Goal: Information Seeking & Learning: Learn about a topic

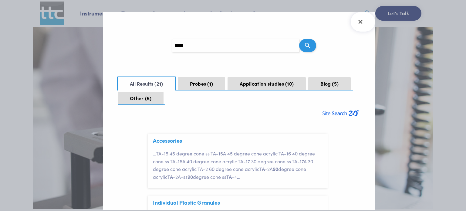
scroll to position [18, 0]
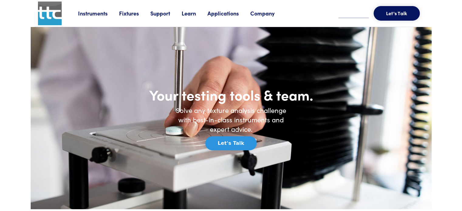
click at [194, 18] on li "Learn TPA Overview of Texture Profile Analysis (TPA) Guides The most comprehens…" at bounding box center [195, 13] width 26 height 9
click at [191, 16] on link "Learn" at bounding box center [195, 13] width 26 height 8
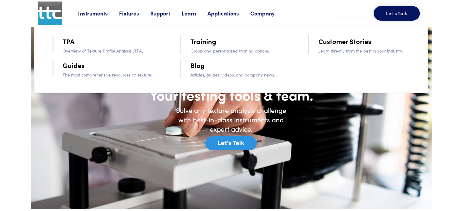
type input "****"
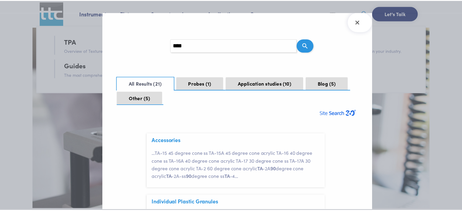
scroll to position [18, 0]
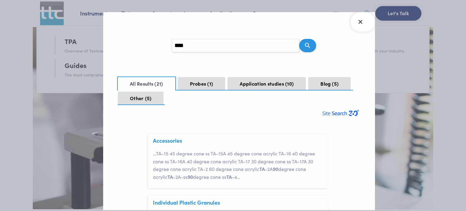
click at [362, 25] on icon "Close Search Results" at bounding box center [361, 22] width 10 height 10
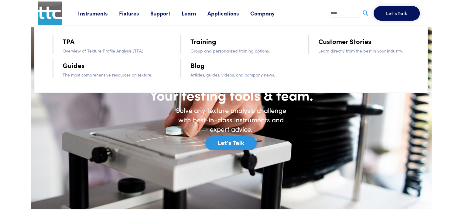
click at [196, 67] on link "Blog" at bounding box center [197, 65] width 14 height 11
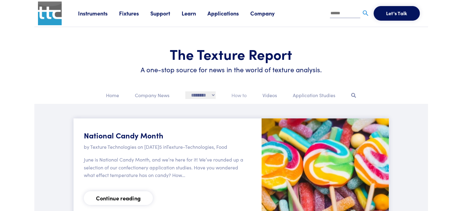
click at [246, 94] on p "How to" at bounding box center [238, 95] width 15 height 8
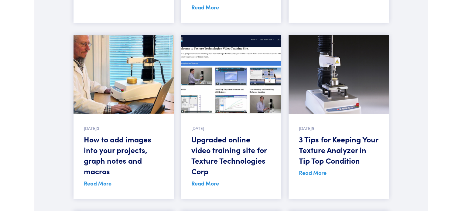
scroll to position [734, 0]
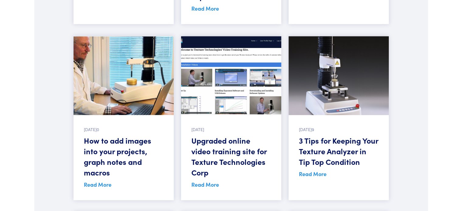
click at [205, 185] on link "Read More" at bounding box center [205, 185] width 28 height 8
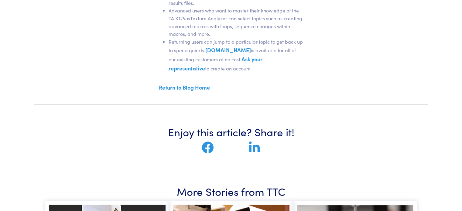
scroll to position [488, 0]
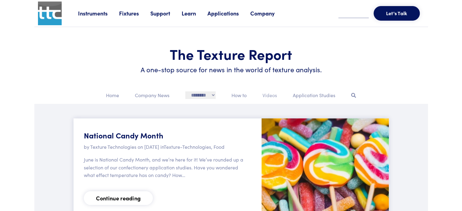
click at [273, 97] on p "Videos" at bounding box center [269, 95] width 15 height 8
click at [270, 95] on p "Videos" at bounding box center [269, 95] width 15 height 8
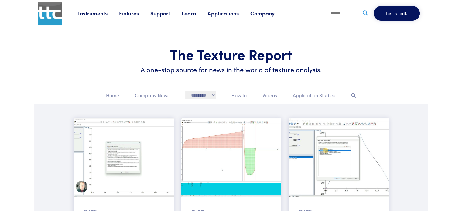
click at [338, 18] on li at bounding box center [350, 13] width 40 height 15
click at [339, 15] on input "text" at bounding box center [345, 13] width 30 height 9
type input "*********"
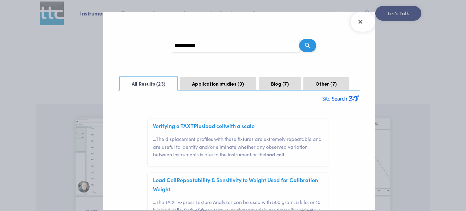
scroll to position [18, 0]
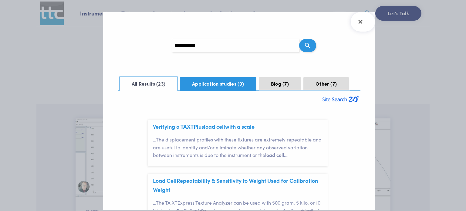
click at [221, 84] on button "Application studies 9" at bounding box center [218, 83] width 77 height 13
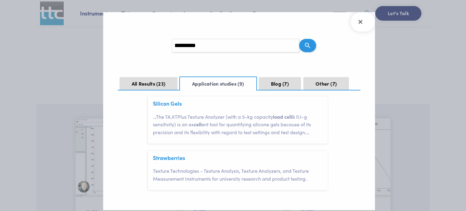
scroll to position [465, 0]
click at [286, 86] on span "7" at bounding box center [286, 83] width 6 height 7
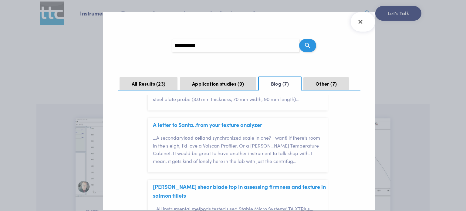
scroll to position [385, 0]
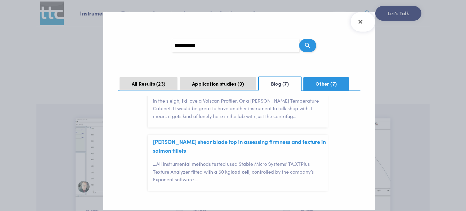
click at [324, 77] on button "Other 7" at bounding box center [327, 83] width 46 height 13
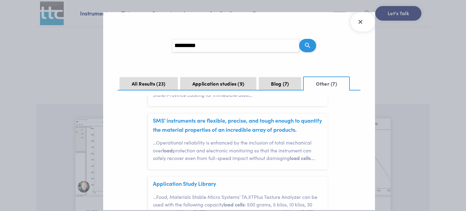
scroll to position [356, 0]
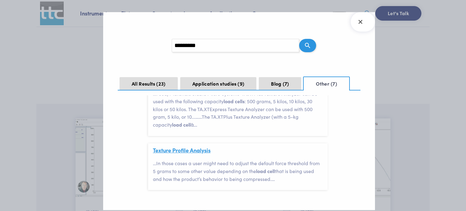
click at [185, 148] on link "Texture Profile Analysis" at bounding box center [182, 150] width 58 height 8
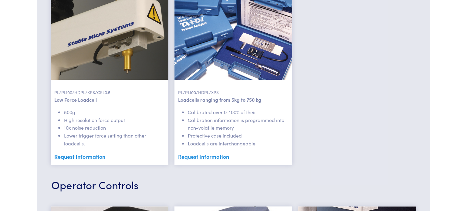
scroll to position [201, 0]
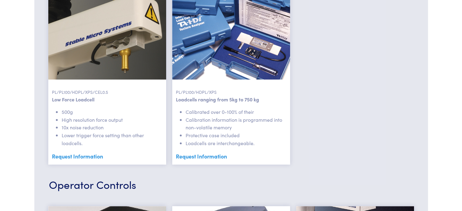
click at [200, 157] on link "Request Information" at bounding box center [231, 156] width 111 height 9
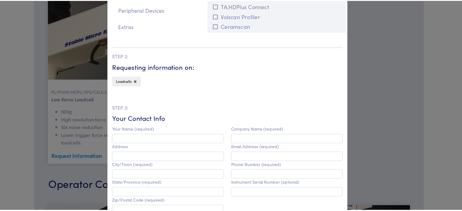
scroll to position [0, 0]
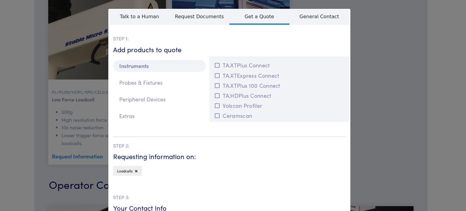
click at [88, 59] on div "**********" at bounding box center [233, 105] width 466 height 211
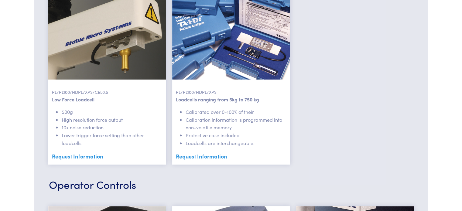
click at [216, 158] on link "Request Information" at bounding box center [231, 156] width 111 height 9
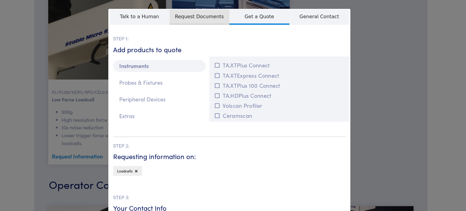
click at [182, 18] on span "Request Documents" at bounding box center [200, 16] width 60 height 15
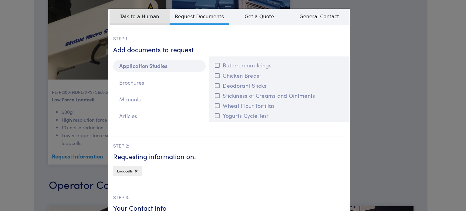
click at [136, 14] on span "Talk to a Human" at bounding box center [140, 16] width 60 height 15
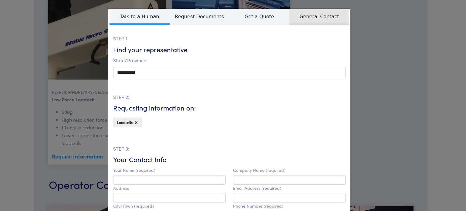
click at [308, 23] on span "General Contact" at bounding box center [320, 16] width 60 height 15
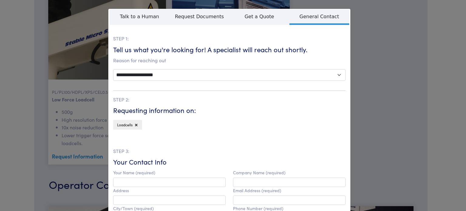
click at [396, 54] on div "**********" at bounding box center [233, 105] width 466 height 211
